Goal: Information Seeking & Learning: Find specific fact

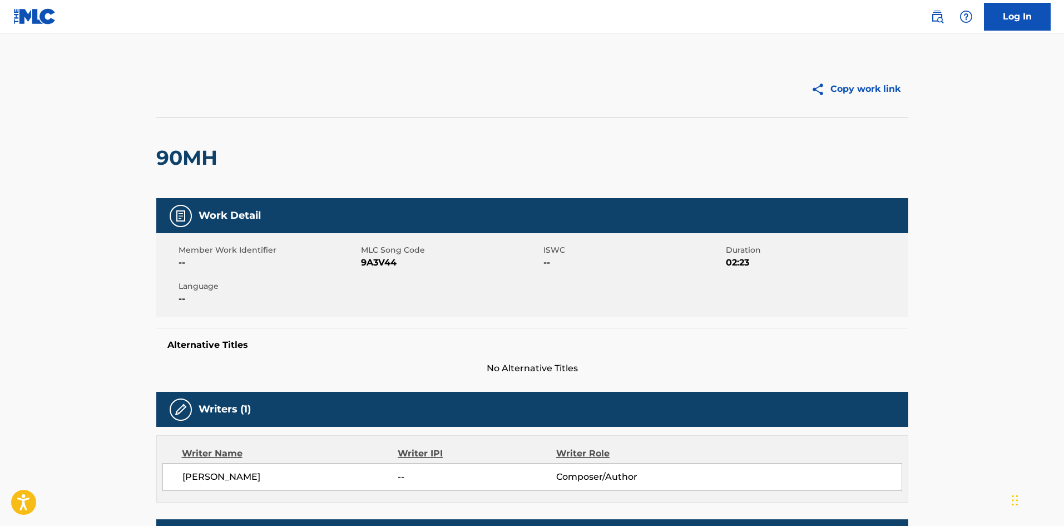
click at [23, 19] on img at bounding box center [34, 16] width 43 height 16
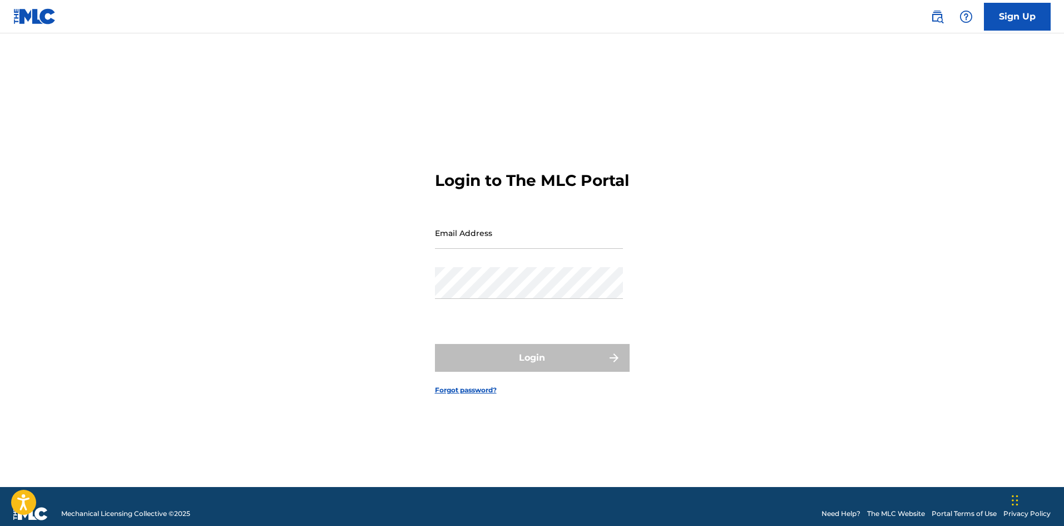
click at [936, 17] on img at bounding box center [936, 16] width 13 height 13
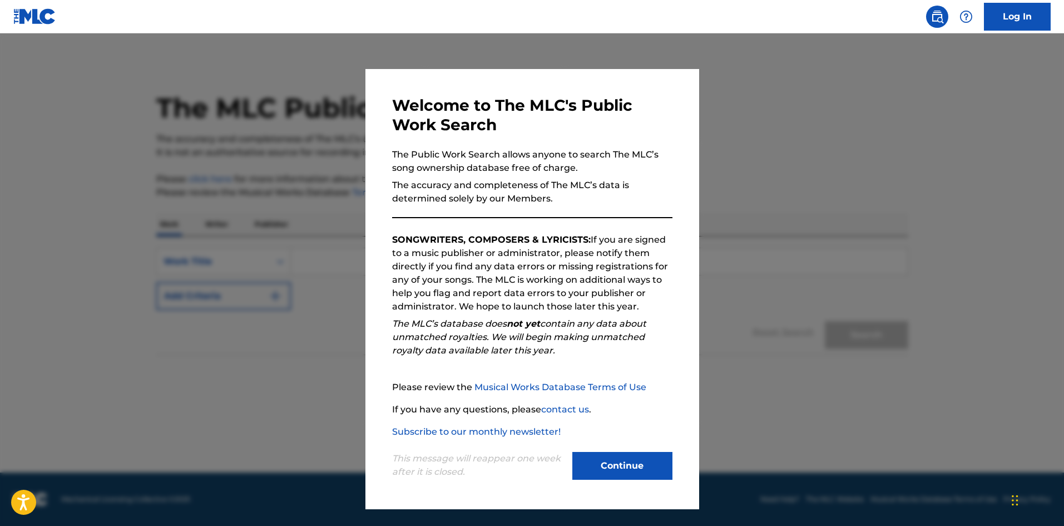
click at [625, 462] on button "Continue" at bounding box center [622, 466] width 100 height 28
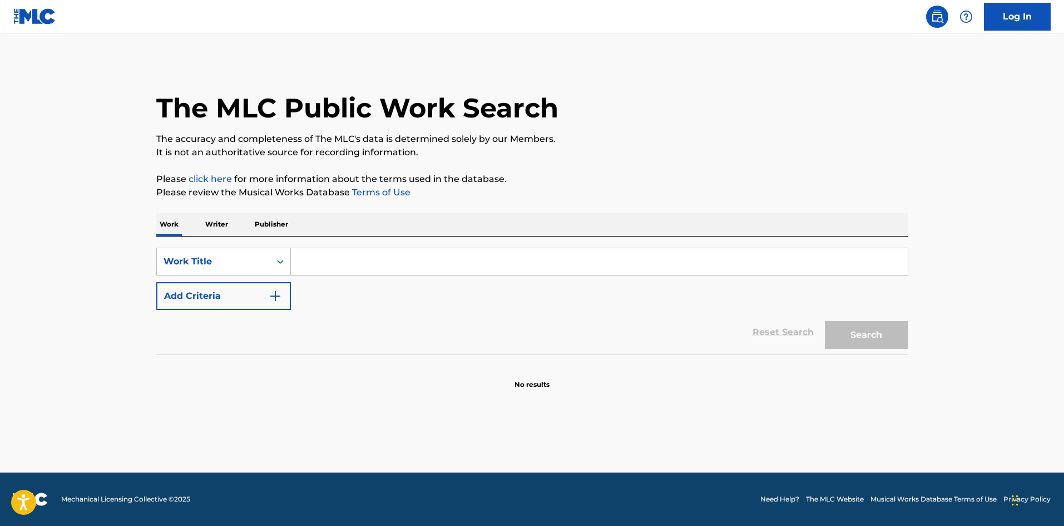
click at [311, 261] on input "Search Form" at bounding box center [599, 261] width 617 height 27
type input "[PERSON_NAME]"
click at [825, 321] on button "Search" at bounding box center [866, 335] width 83 height 28
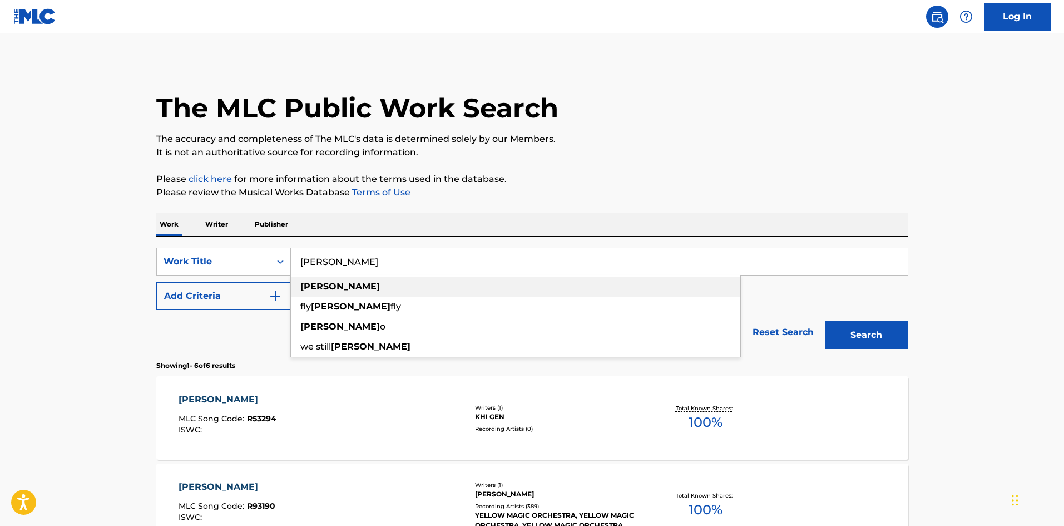
click at [320, 284] on strong "[PERSON_NAME]" at bounding box center [340, 286] width 80 height 11
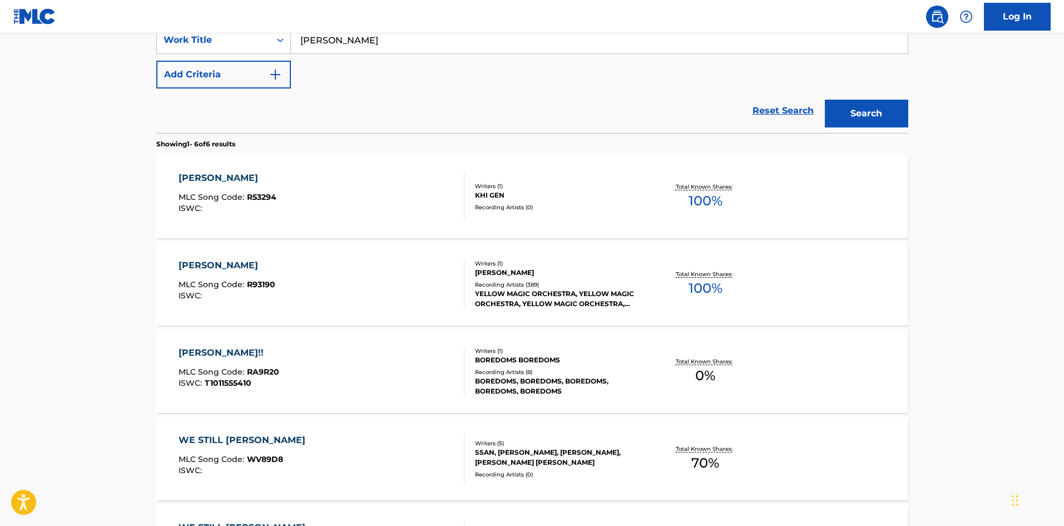
scroll to position [222, 0]
click at [711, 278] on span "100 %" at bounding box center [705, 287] width 34 height 20
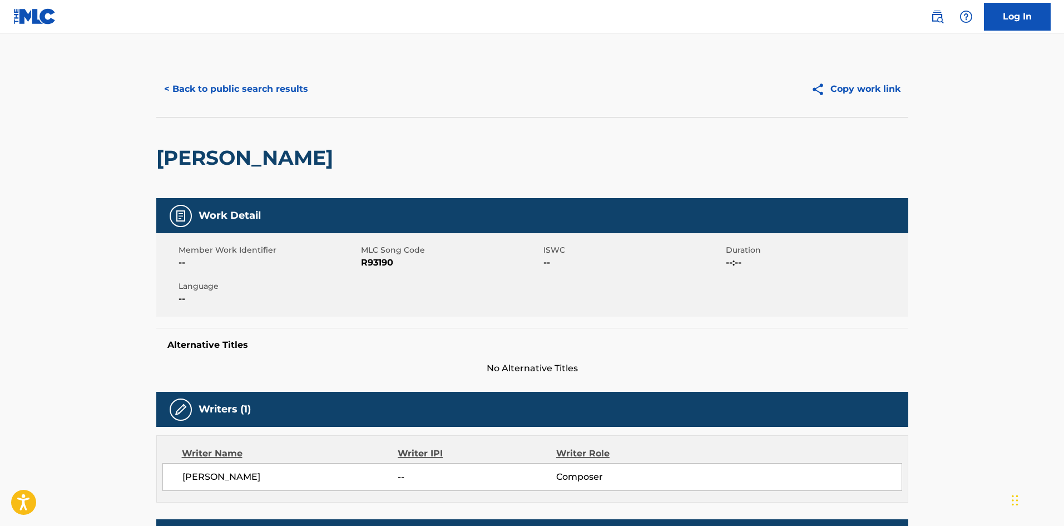
click at [242, 91] on button "< Back to public search results" at bounding box center [236, 89] width 160 height 28
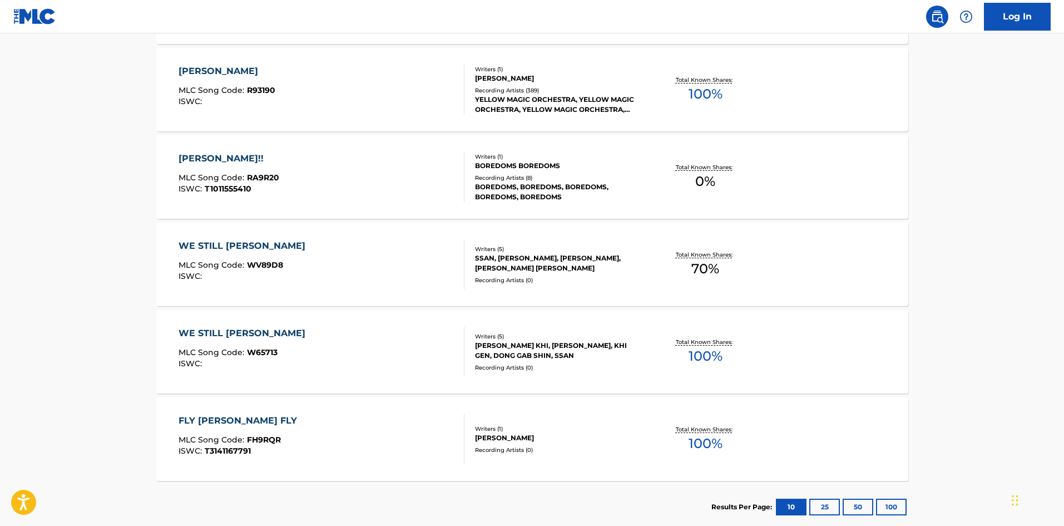
scroll to position [315, 0]
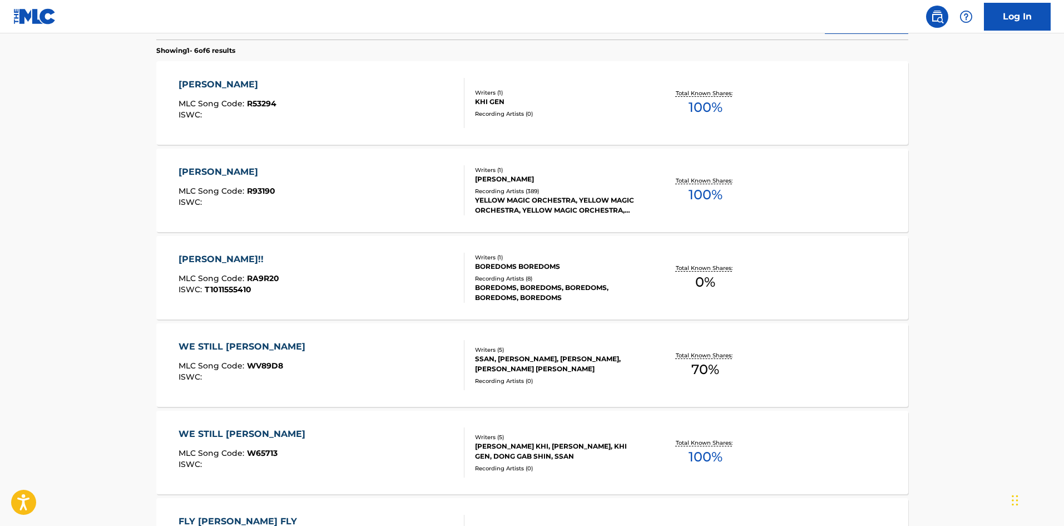
click at [704, 368] on span "70 %" at bounding box center [705, 369] width 28 height 20
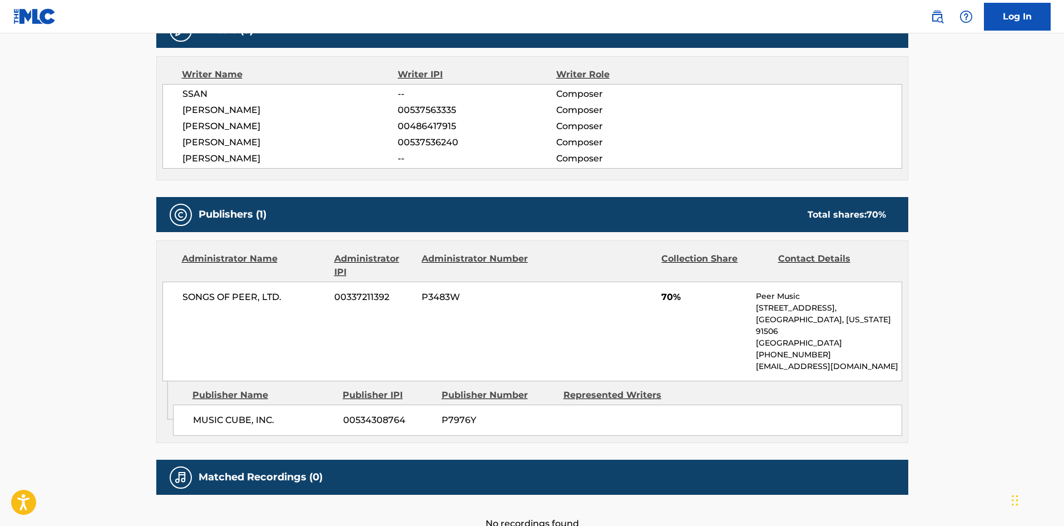
scroll to position [453, 0]
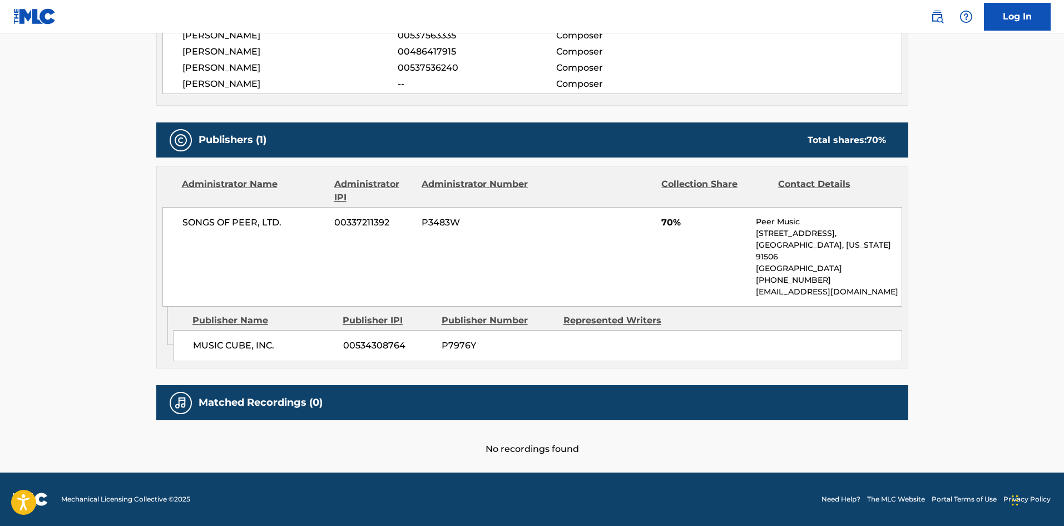
scroll to position [344, 0]
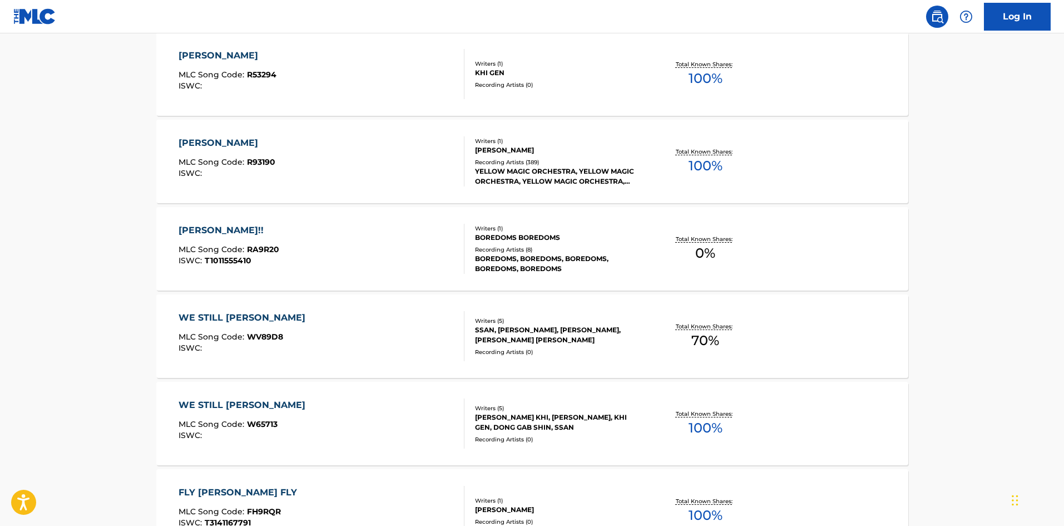
click at [706, 343] on span "70 %" at bounding box center [705, 340] width 28 height 20
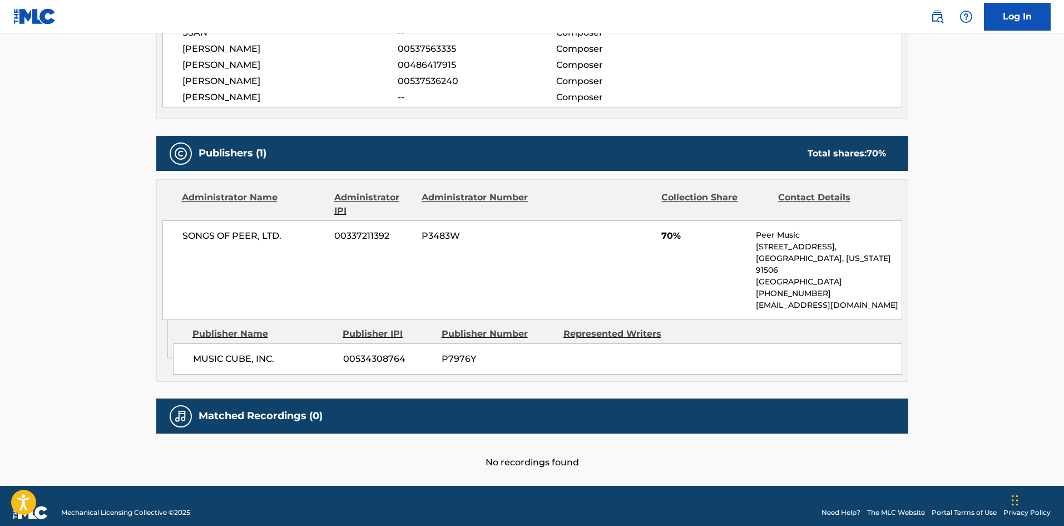
scroll to position [445, 0]
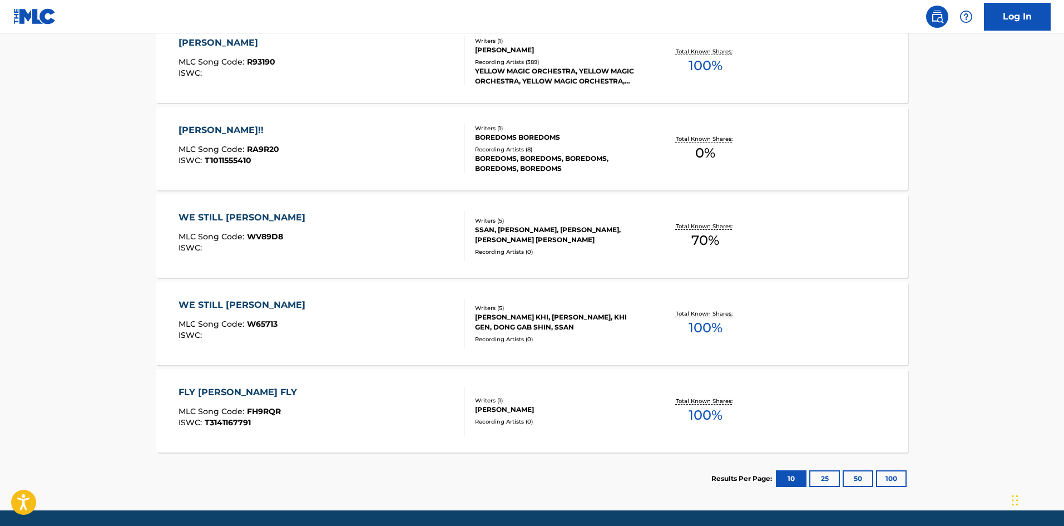
scroll to position [482, 0]
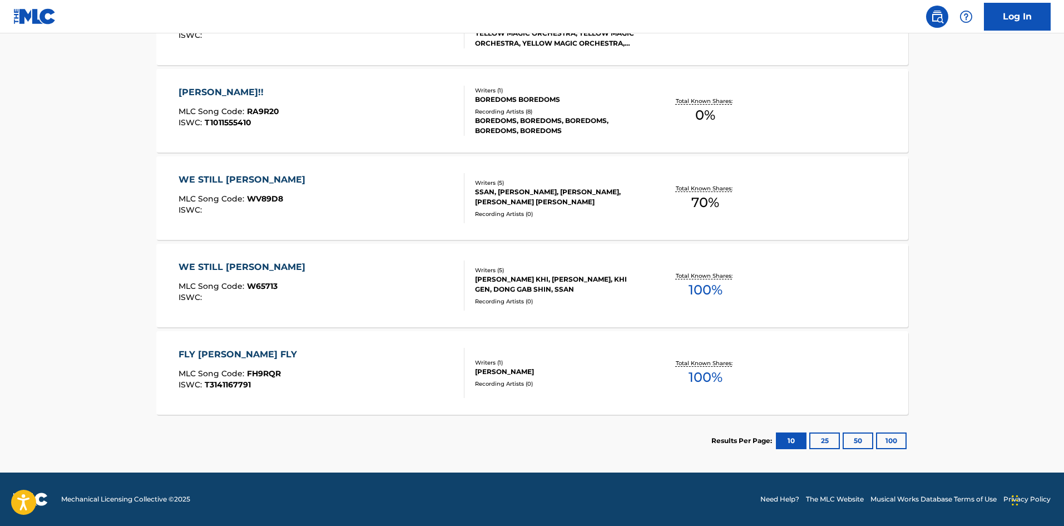
click at [702, 373] on span "100 %" at bounding box center [705, 377] width 34 height 20
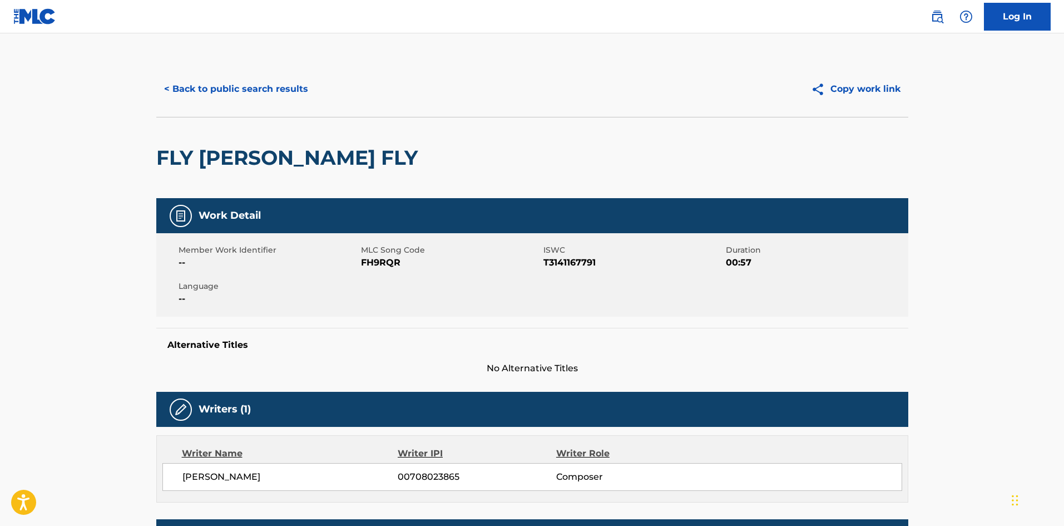
click at [224, 88] on button "< Back to public search results" at bounding box center [236, 89] width 160 height 28
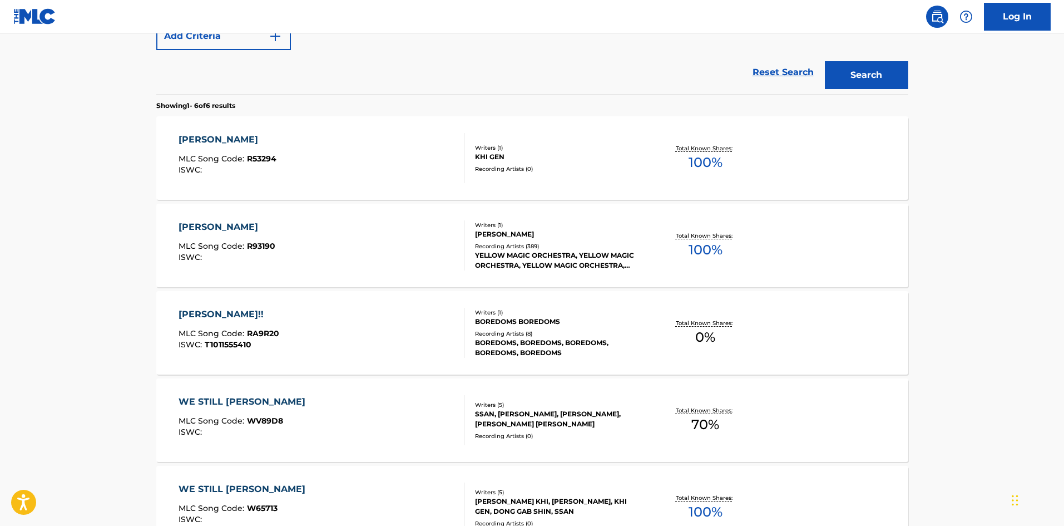
scroll to position [204, 0]
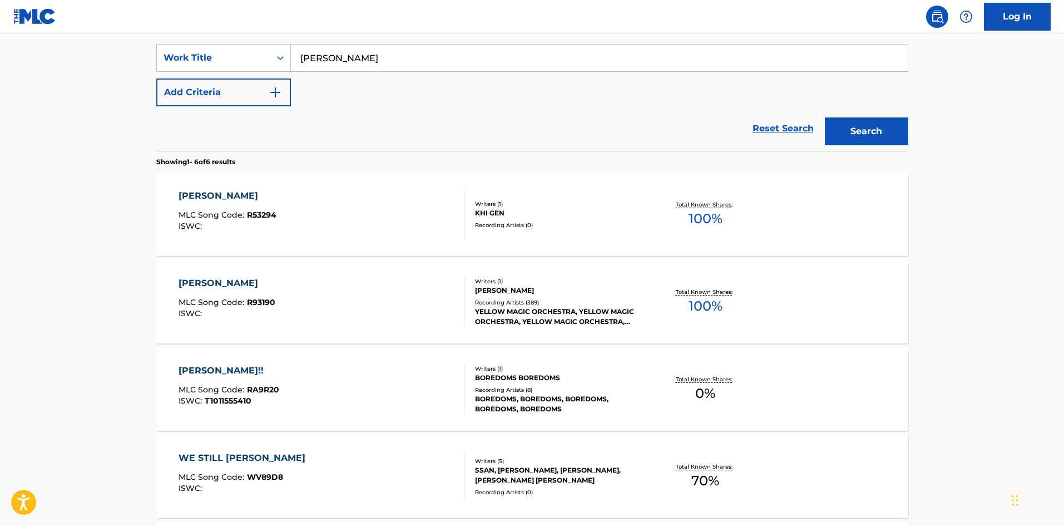
click at [705, 215] on span "100 %" at bounding box center [705, 219] width 34 height 20
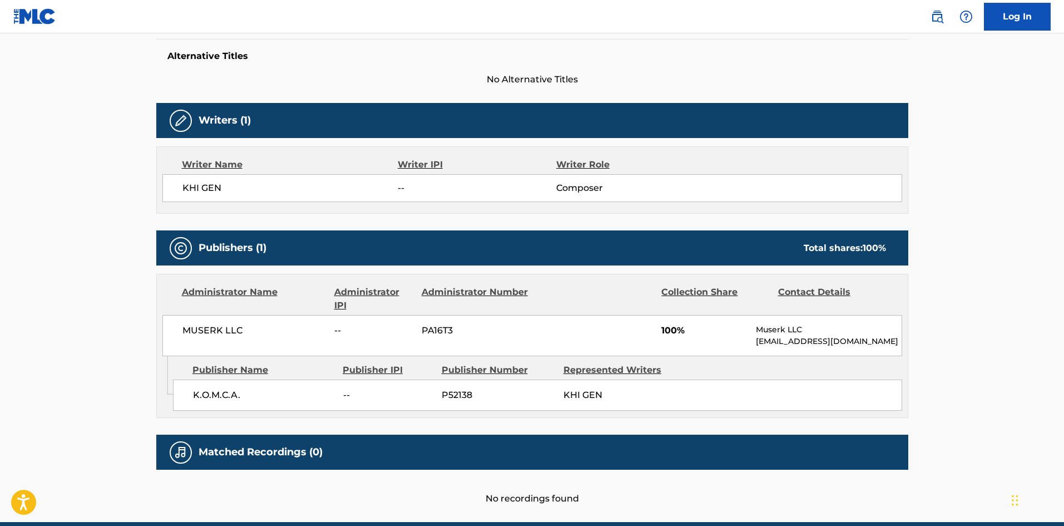
scroll to position [334, 0]
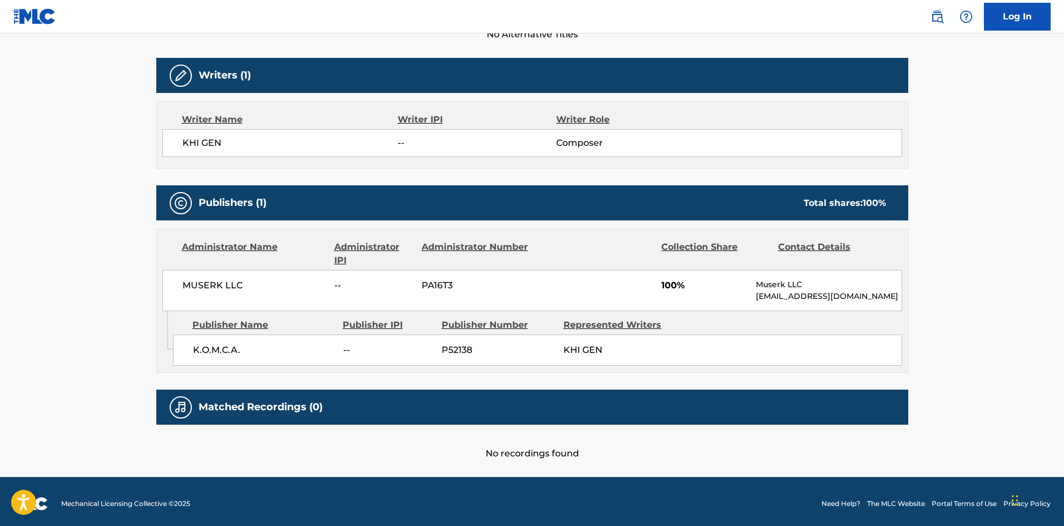
click at [286, 407] on h5 "Matched Recordings (0)" at bounding box center [261, 406] width 124 height 13
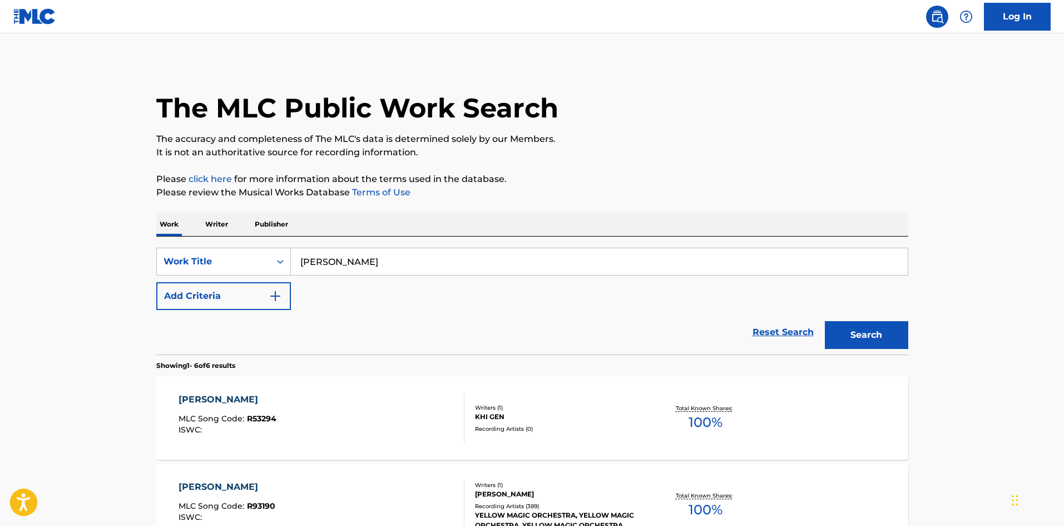
click at [26, 501] on icon "Open accessiBe: accessibility options, statement and help" at bounding box center [23, 502] width 13 height 18
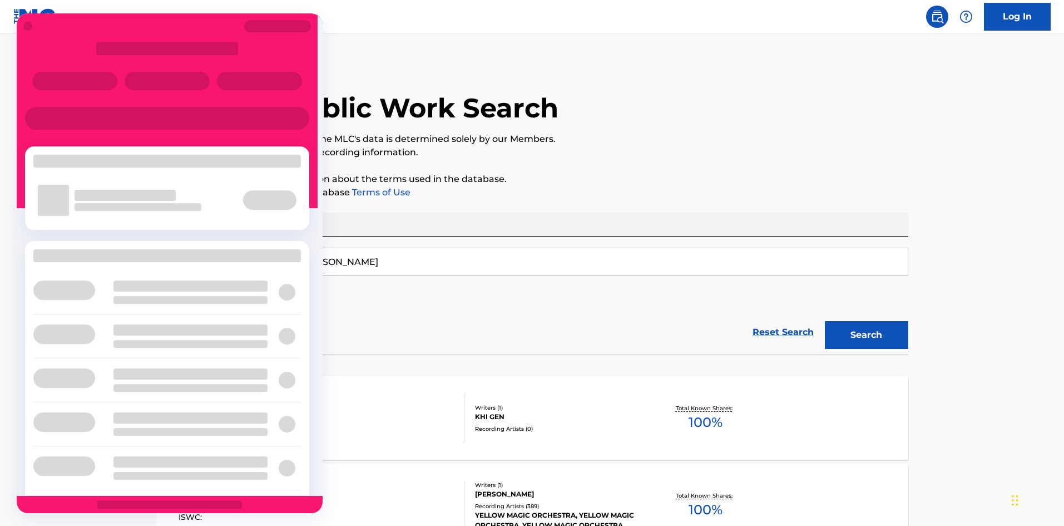
click at [275, 57] on div at bounding box center [167, 66] width 301 height 48
